Goal: Information Seeking & Learning: Learn about a topic

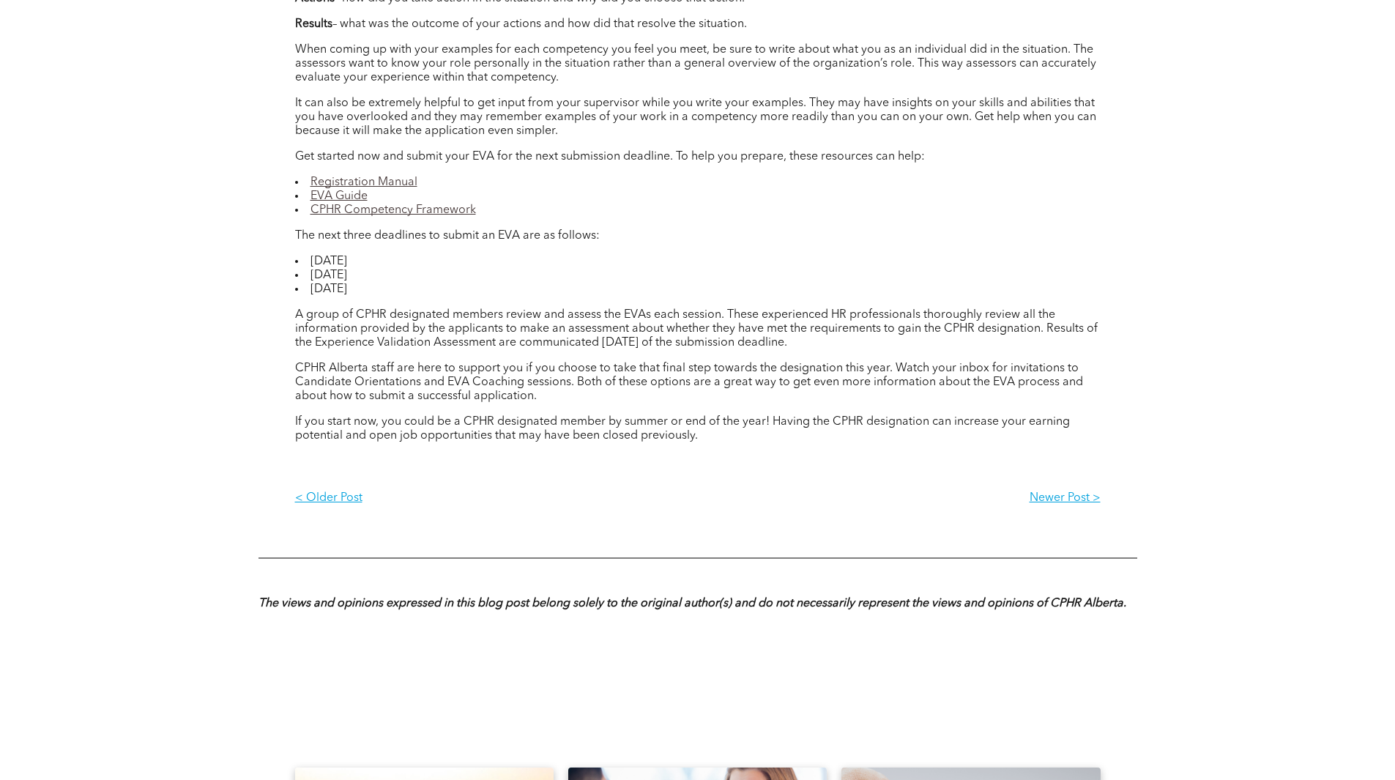
scroll to position [1695, 0]
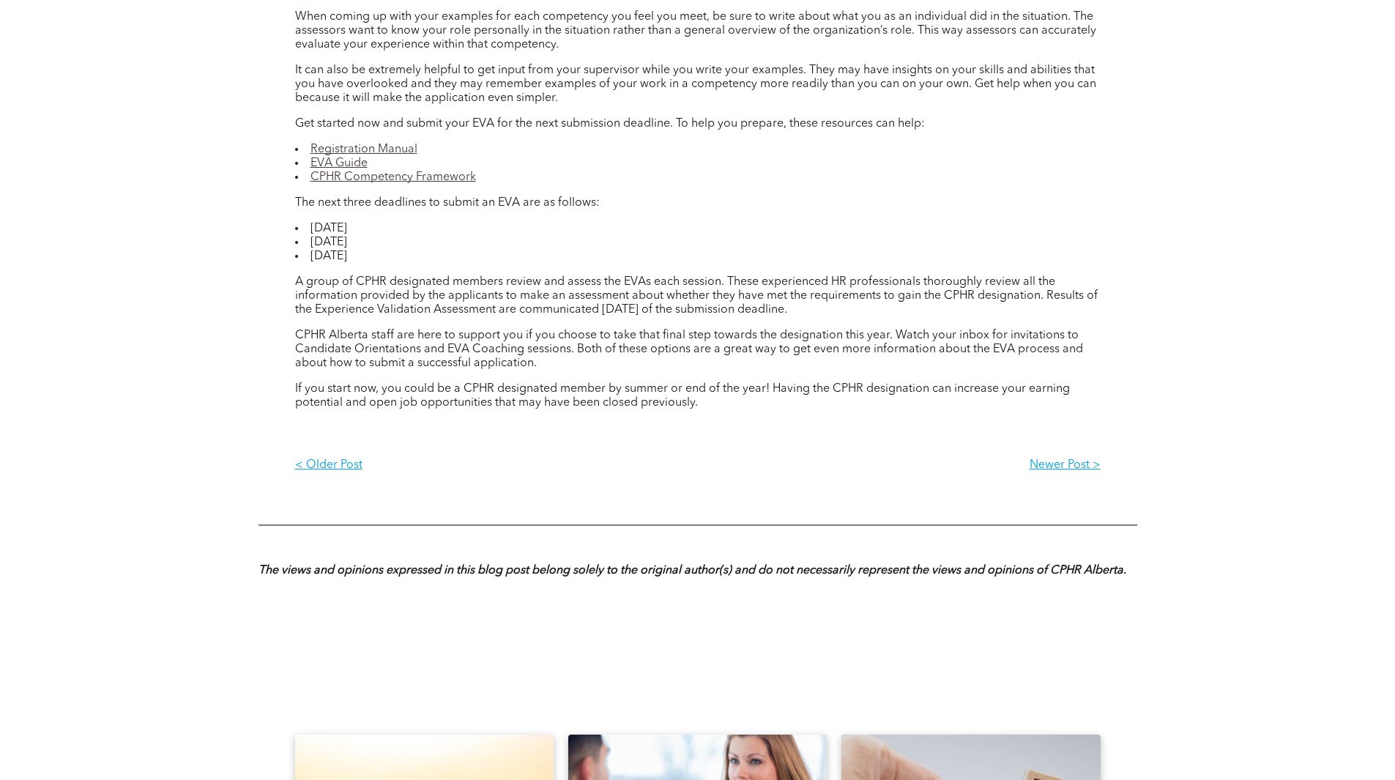
drag, startPoint x: 421, startPoint y: 257, endPoint x: 275, endPoint y: 254, distance: 146.5
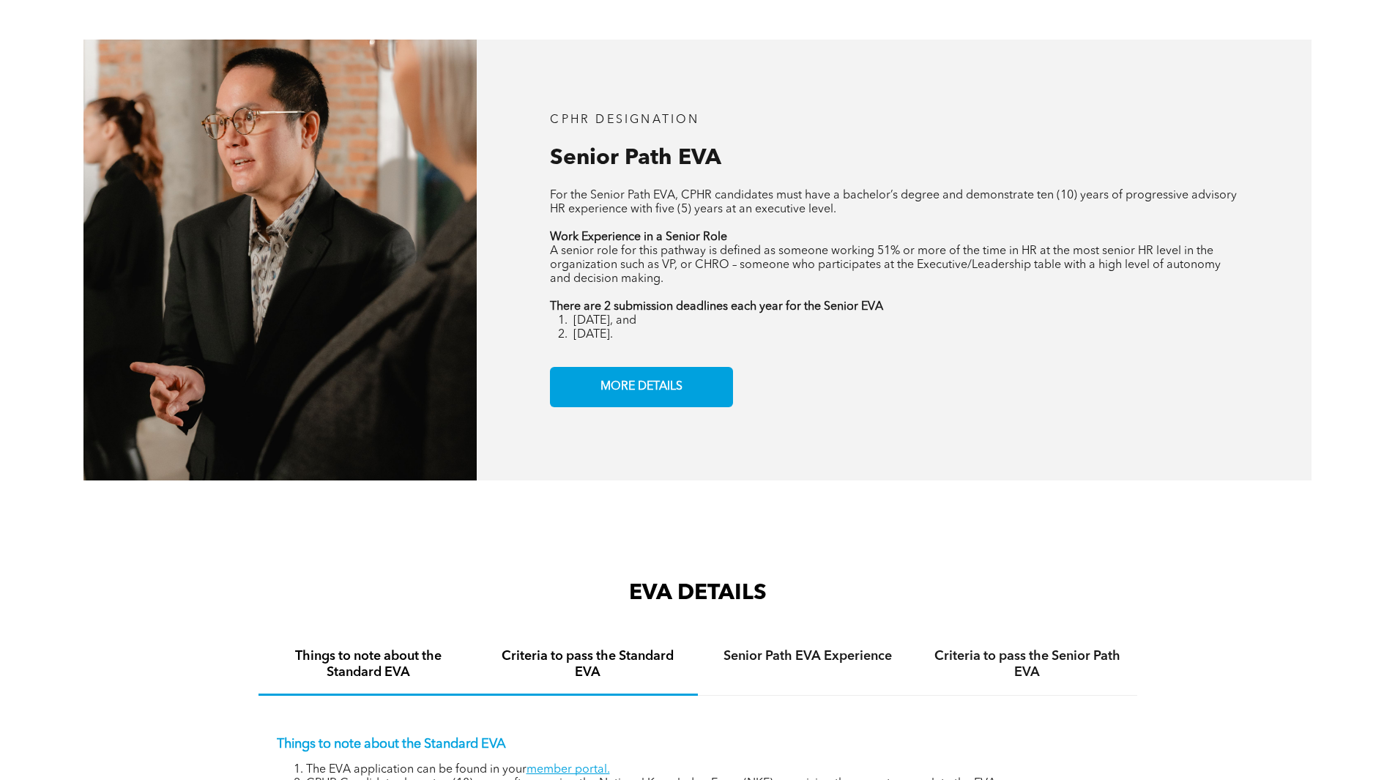
scroll to position [1904, 0]
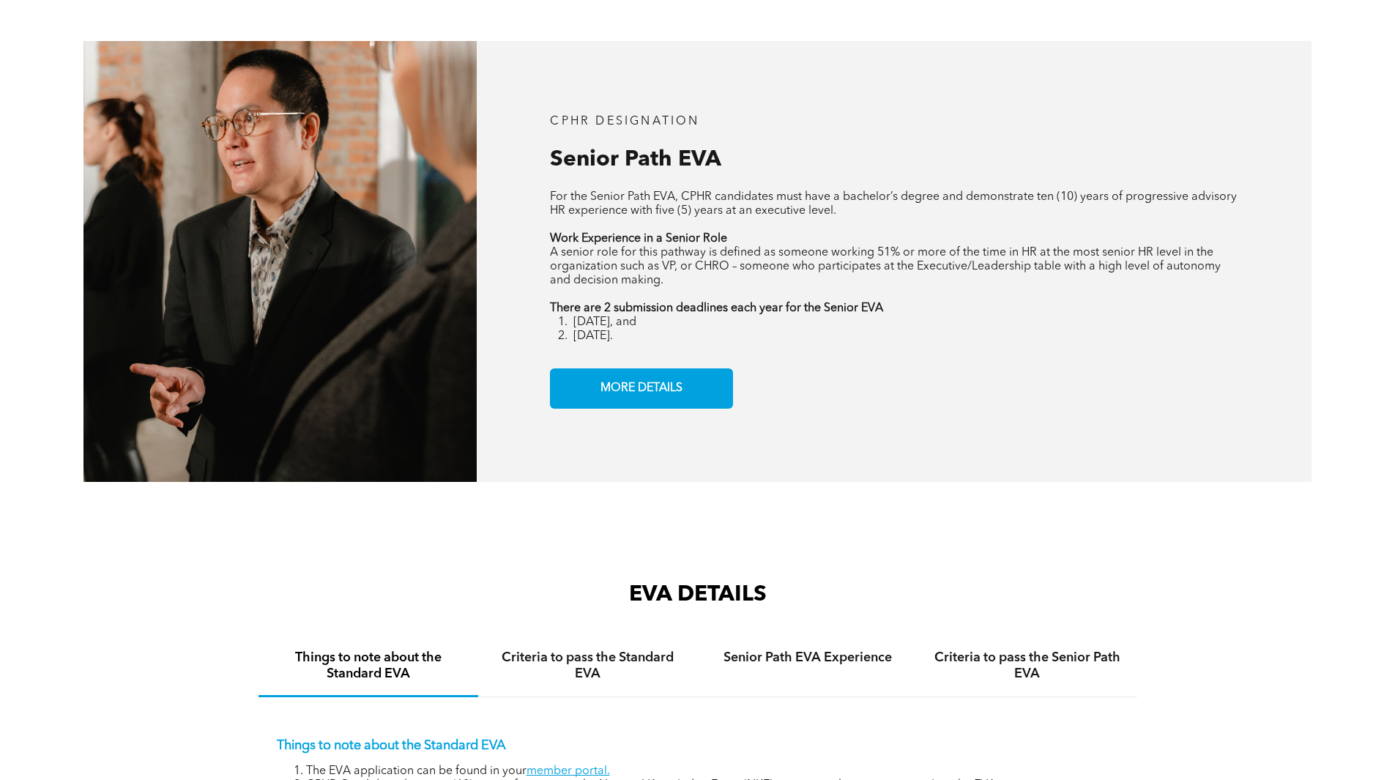
drag, startPoint x: 671, startPoint y: 322, endPoint x: 557, endPoint y: 324, distance: 113.5
click at [573, 330] on li "[DATE]." at bounding box center [905, 337] width 664 height 14
copy span "[DATE]."
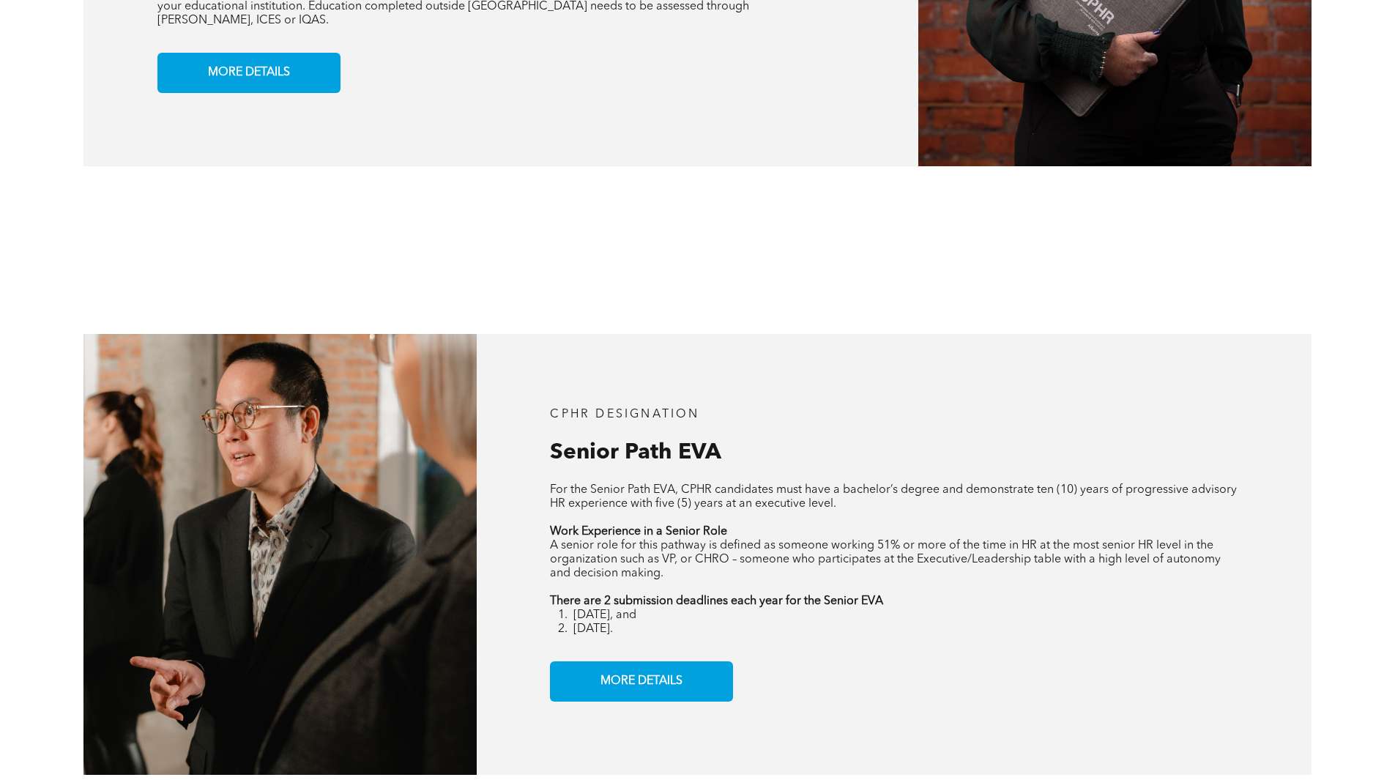
scroll to position [1318, 0]
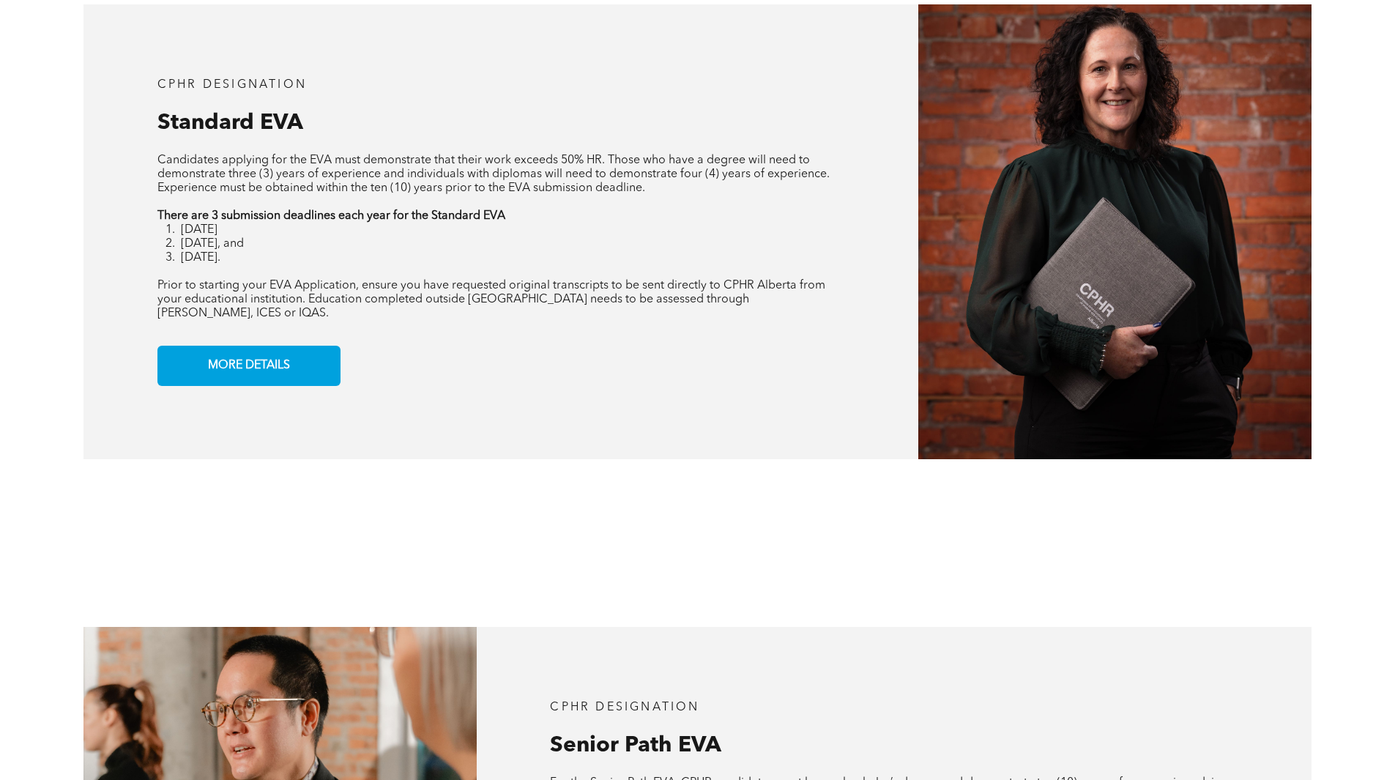
drag, startPoint x: 282, startPoint y: 258, endPoint x: 176, endPoint y: 262, distance: 106.3
click at [181, 262] on li "[DATE]." at bounding box center [513, 258] width 664 height 14
drag, startPoint x: 196, startPoint y: 258, endPoint x: 226, endPoint y: 264, distance: 29.9
click at [220, 264] on span "[DATE]." at bounding box center [201, 258] width 40 height 12
drag, startPoint x: 314, startPoint y: 258, endPoint x: 180, endPoint y: 261, distance: 134.1
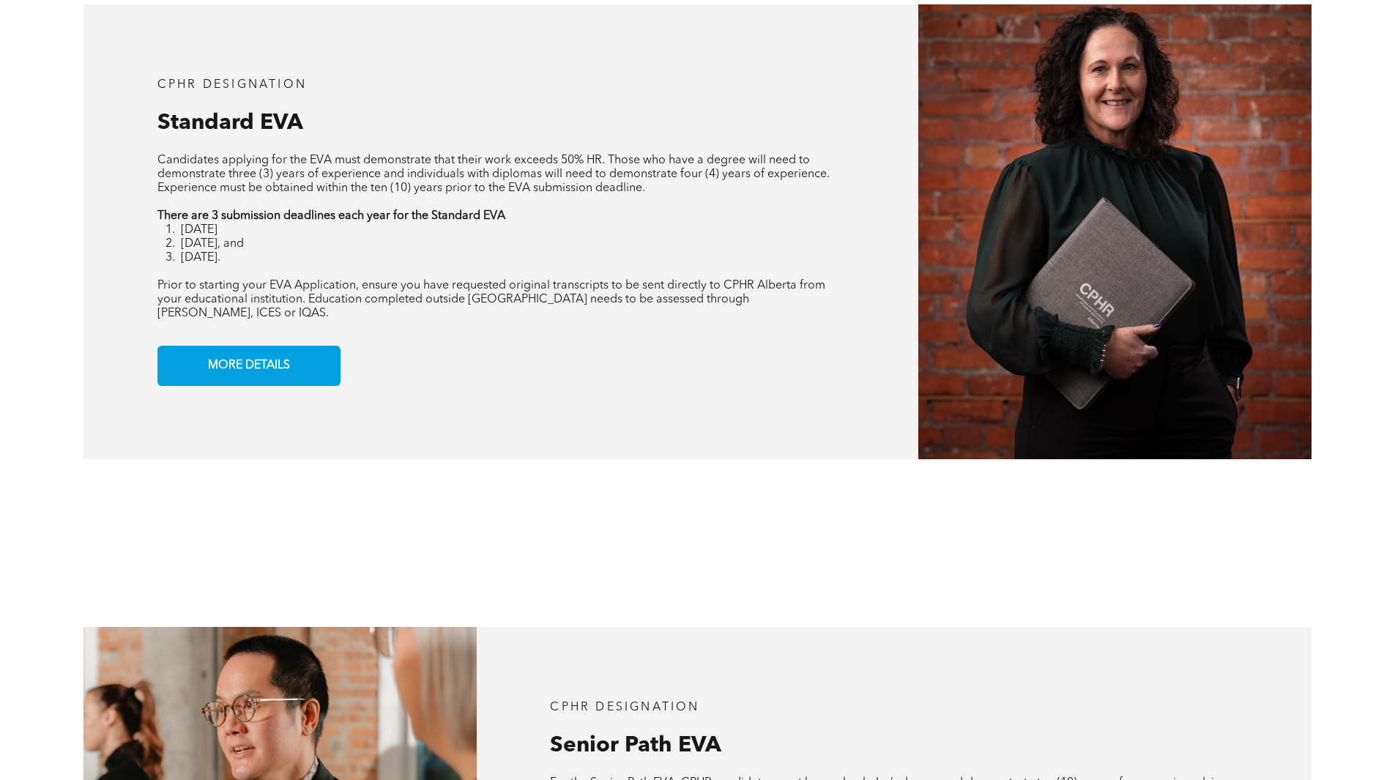
click at [181, 261] on li "[DATE]." at bounding box center [513, 258] width 664 height 14
copy span "[DATE]."
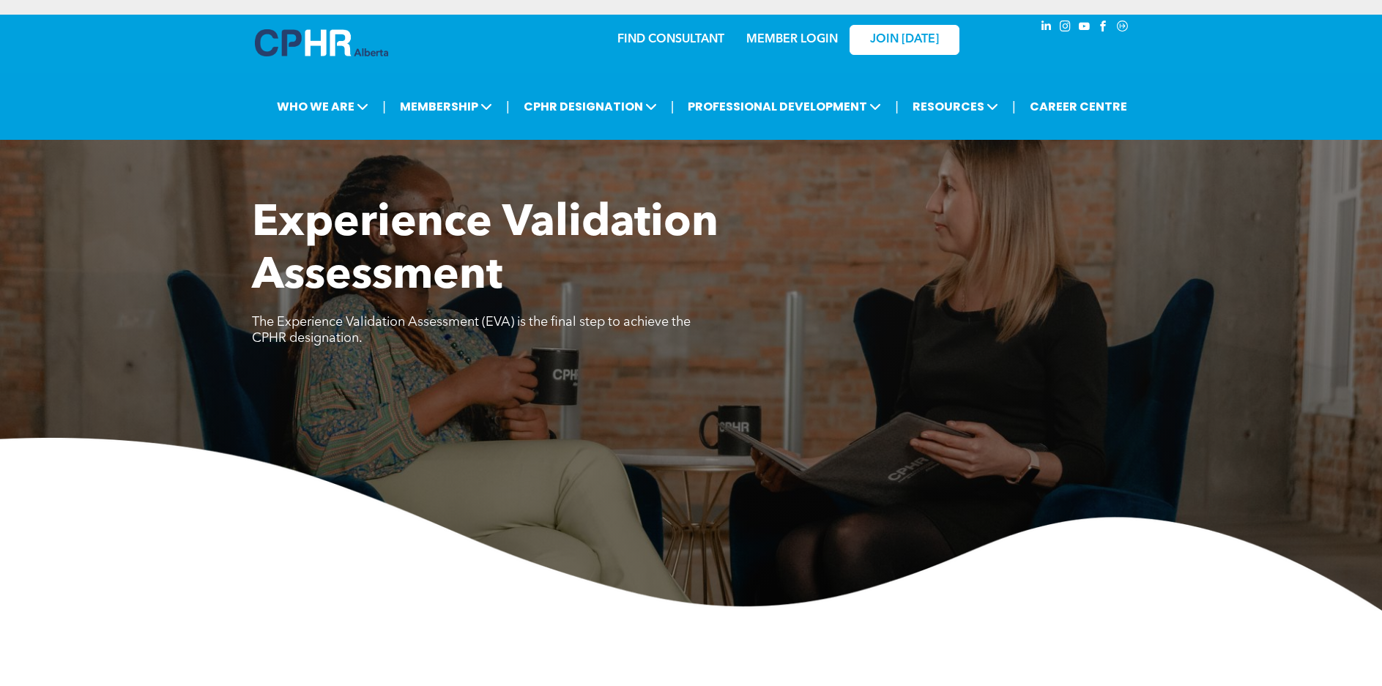
scroll to position [806, 0]
